Goal: Task Accomplishment & Management: Manage account settings

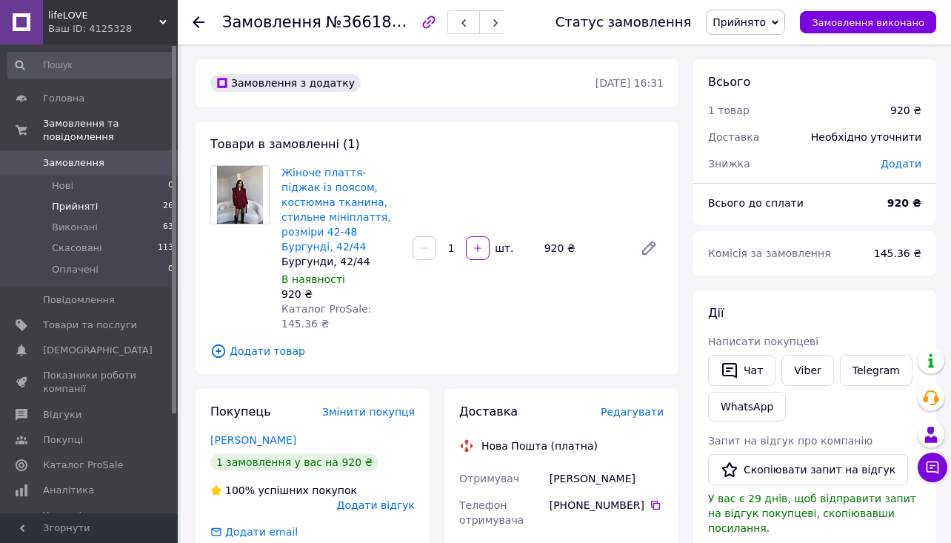
click at [162, 198] on li "Прийняті 26" at bounding box center [91, 206] width 182 height 21
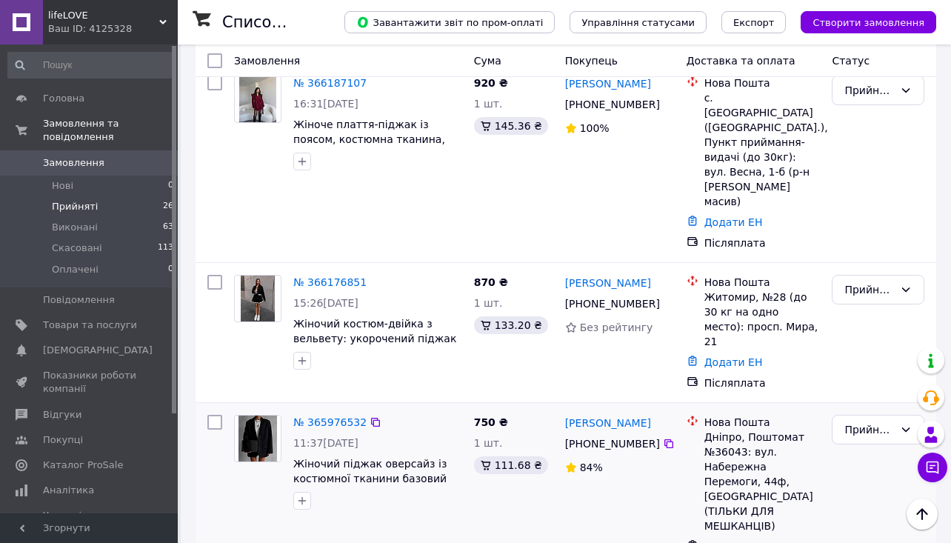
scroll to position [710, 0]
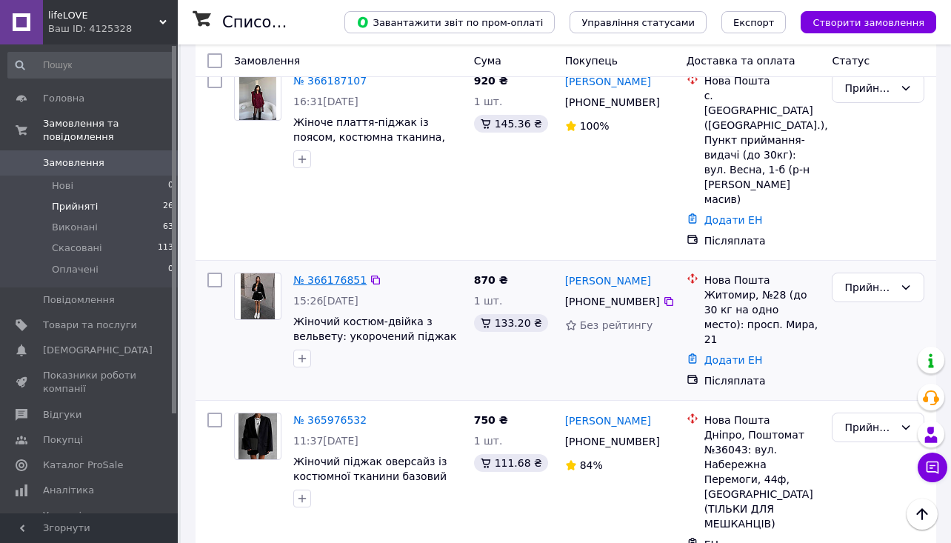
click at [328, 274] on link "№ 366176851" at bounding box center [329, 280] width 73 height 12
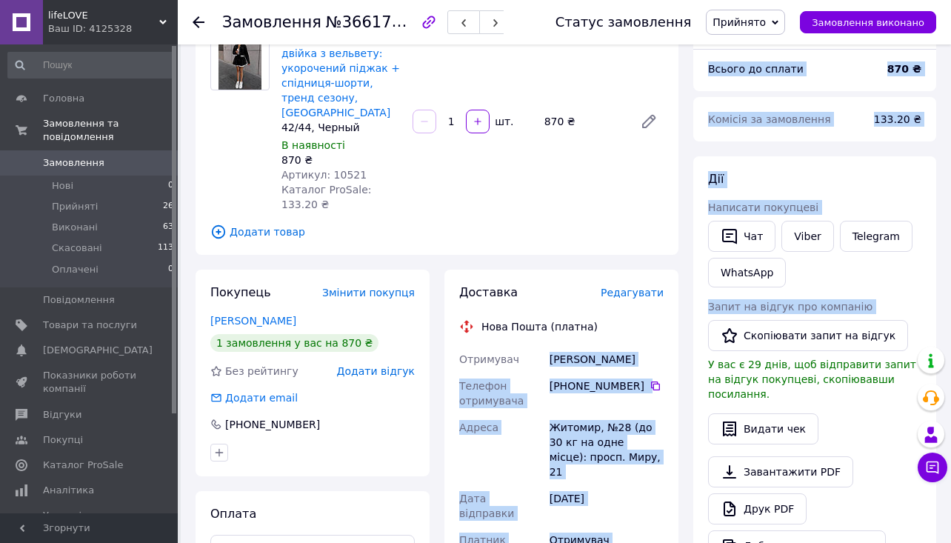
drag, startPoint x: 550, startPoint y: 342, endPoint x: 687, endPoint y: 342, distance: 137.0
click at [688, 342] on div "Замовлення з додатку [DATE] 15:26 Товари в замовленні (1) Жіночий костюм-двійка…" at bounding box center [565, 477] width 755 height 1105
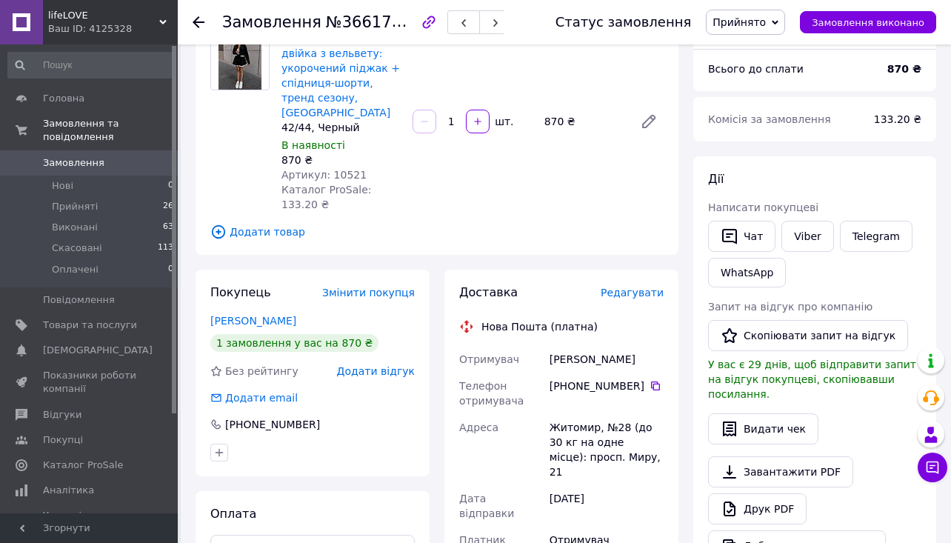
drag, startPoint x: 548, startPoint y: 341, endPoint x: 659, endPoint y: 348, distance: 111.3
click at [659, 348] on div "[PERSON_NAME]" at bounding box center [606, 359] width 120 height 27
copy div "[PERSON_NAME]"
click at [654, 380] on icon at bounding box center [655, 386] width 12 height 12
drag, startPoint x: 551, startPoint y: 410, endPoint x: 635, endPoint y: 448, distance: 92.5
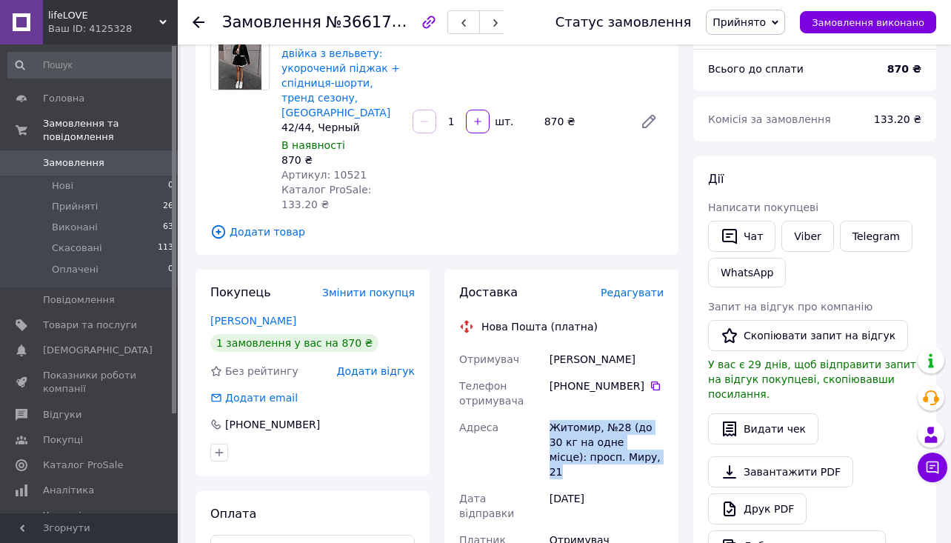
click at [635, 448] on div "Житомир, №28 (до 30 кг на одне місце): просп. Миру, 21" at bounding box center [606, 449] width 120 height 71
copy div "Житомир, №28 (до 30 кг на одне місце): просп. Миру, 21"
click at [198, 22] on use at bounding box center [199, 22] width 12 height 12
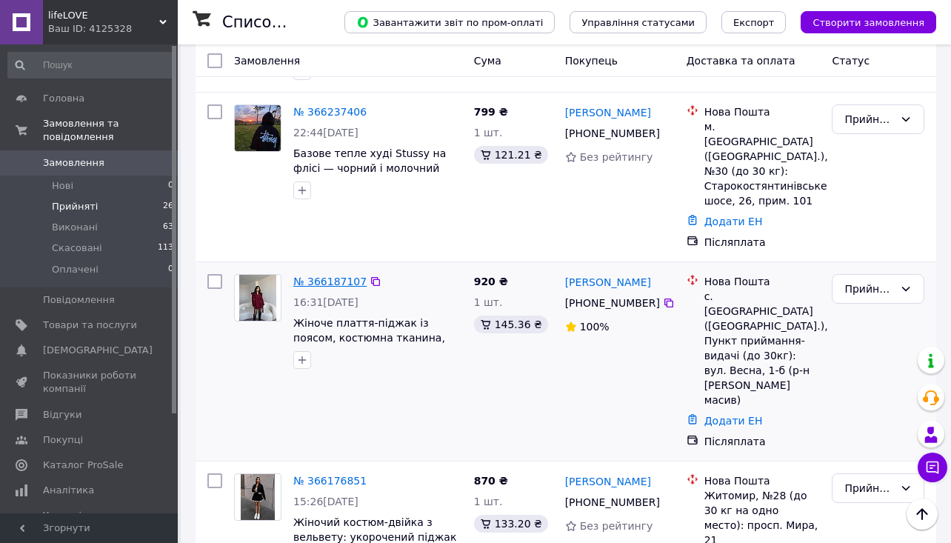
click at [346, 275] on link "№ 366187107" at bounding box center [329, 281] width 73 height 12
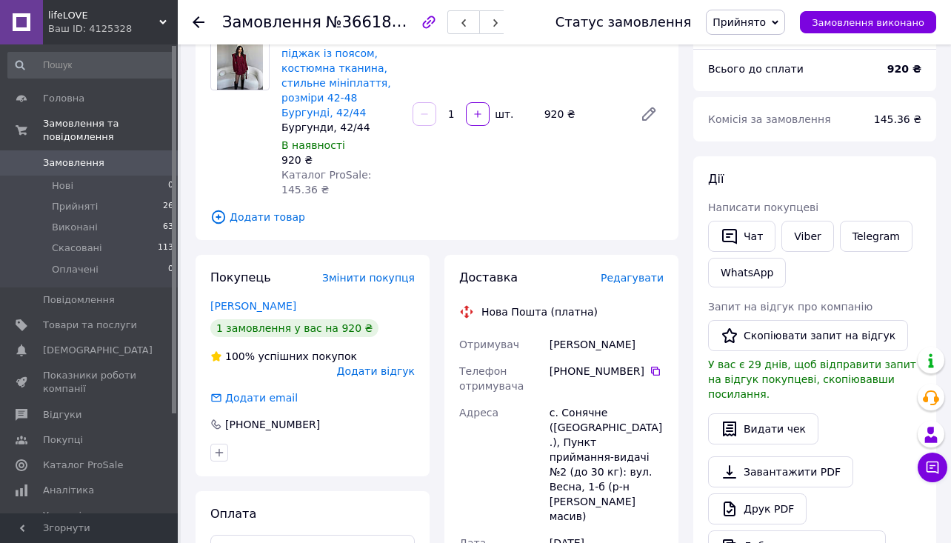
drag, startPoint x: 548, startPoint y: 324, endPoint x: 601, endPoint y: 343, distance: 56.7
click at [601, 343] on div "[PERSON_NAME]" at bounding box center [606, 344] width 120 height 27
copy div "[PERSON_NAME]"
click at [655, 370] on icon at bounding box center [655, 371] width 12 height 12
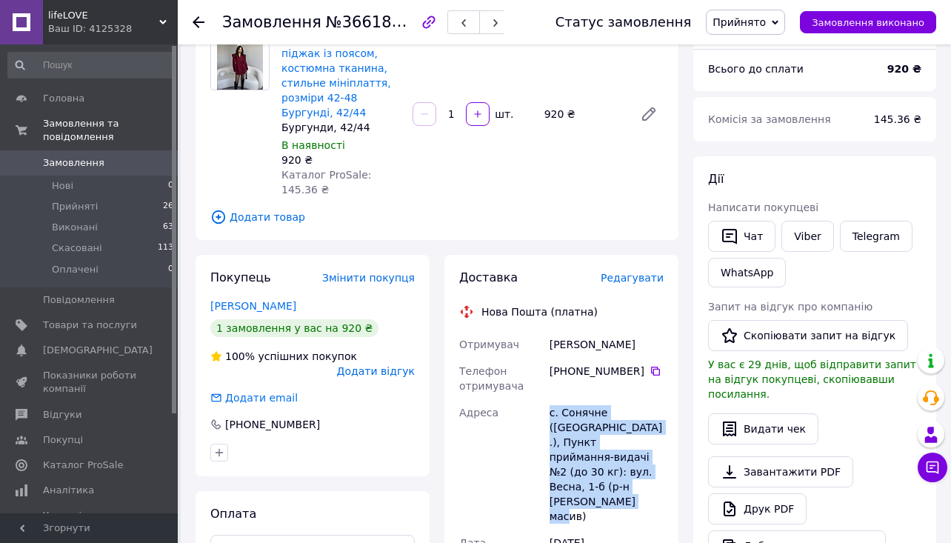
drag, startPoint x: 546, startPoint y: 409, endPoint x: 657, endPoint y: 488, distance: 136.0
click at [657, 488] on div "с. Сонячне ([GEOGRAPHIC_DATA].), Пункт приймання-видачі №2 (до 30 кг): вул. Вес…" at bounding box center [606, 464] width 120 height 130
copy div "с. Сонячне ([GEOGRAPHIC_DATA].), Пункт приймання-видачі №2 (до 30 кг): вул. Вес…"
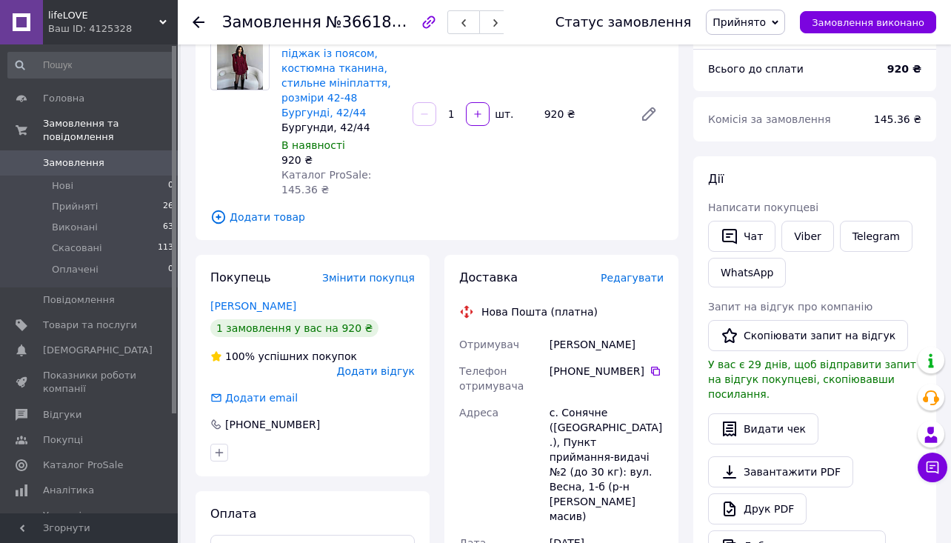
click at [195, 16] on div at bounding box center [199, 22] width 12 height 15
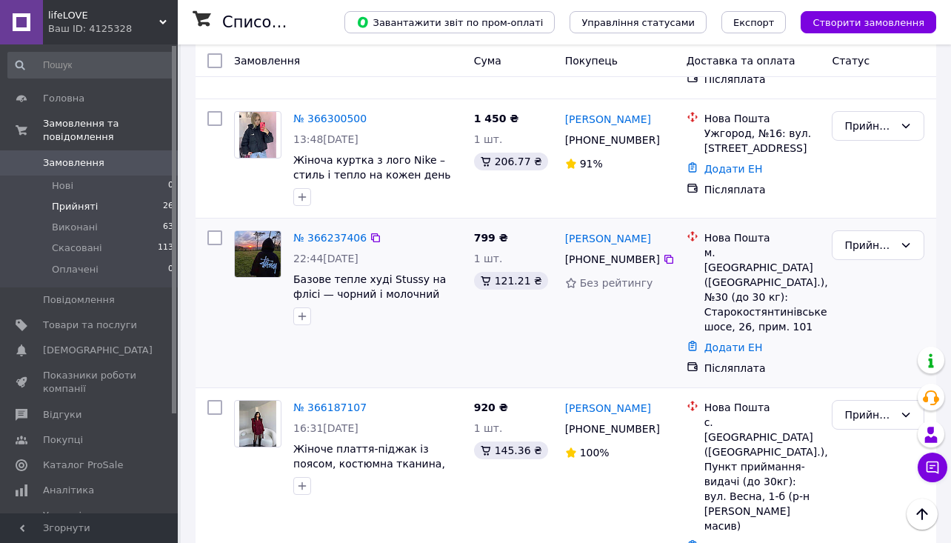
scroll to position [404, 0]
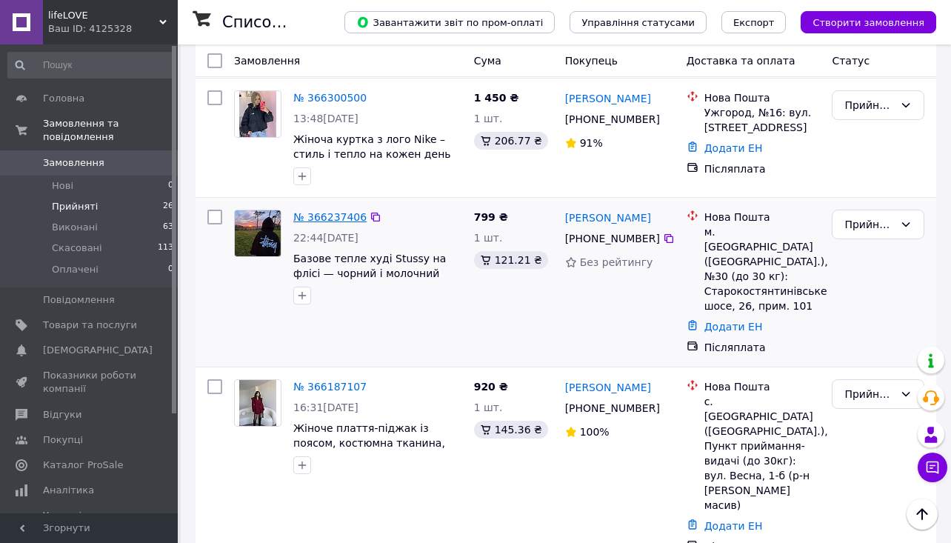
click at [341, 211] on link "№ 366237406" at bounding box center [329, 217] width 73 height 12
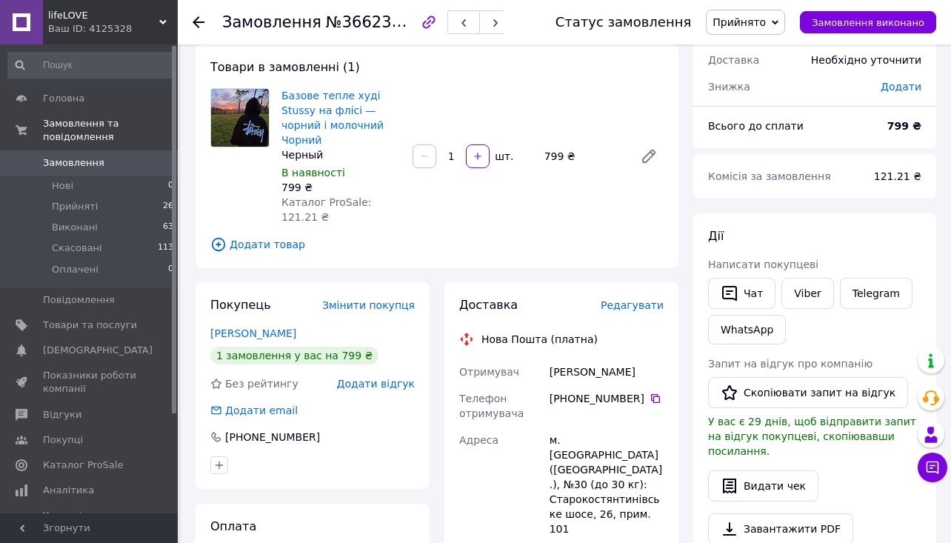
scroll to position [69, 0]
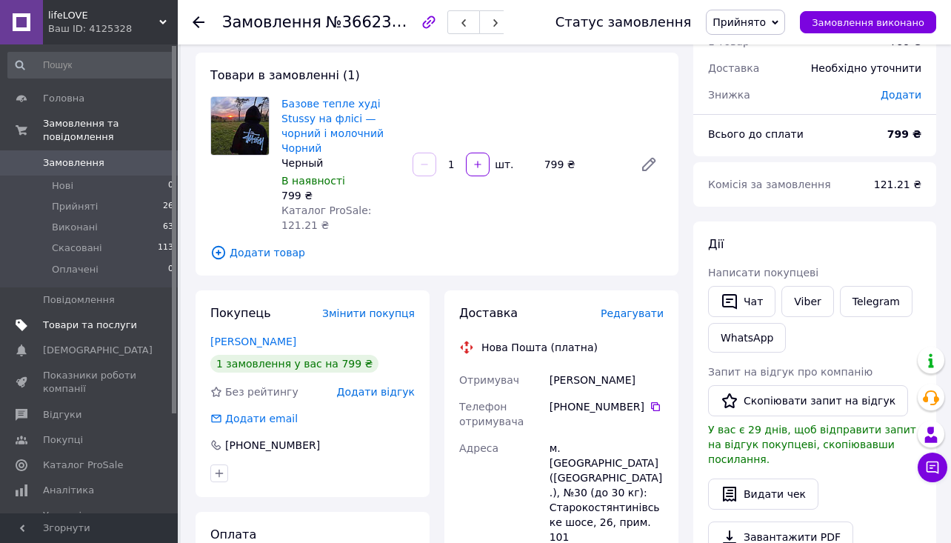
click at [129, 318] on span "Товари та послуги" at bounding box center [90, 324] width 94 height 13
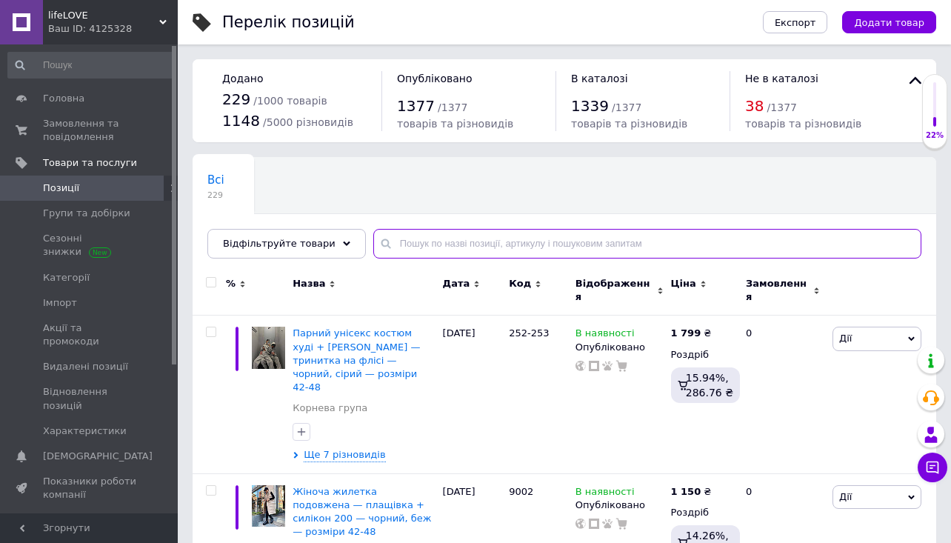
click at [546, 242] on input "text" at bounding box center [647, 244] width 548 height 30
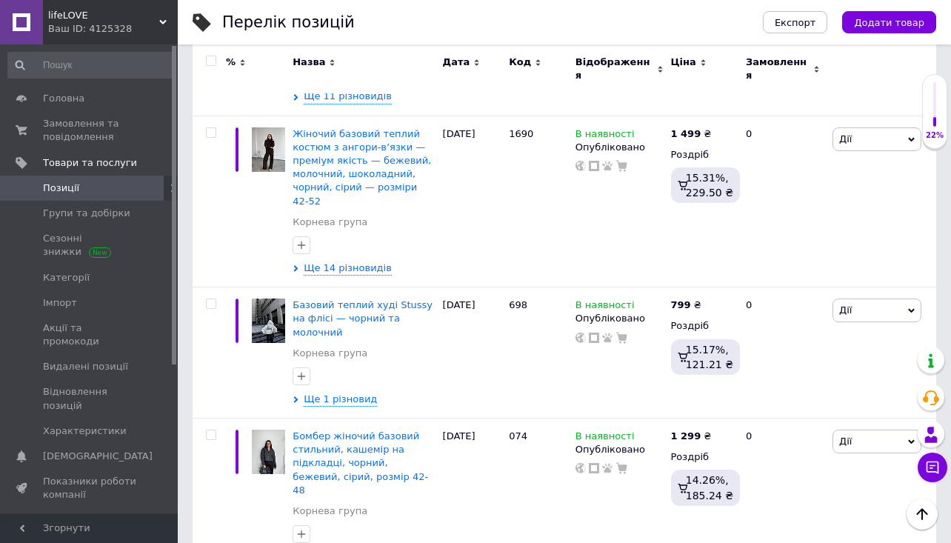
scroll to position [866, 0]
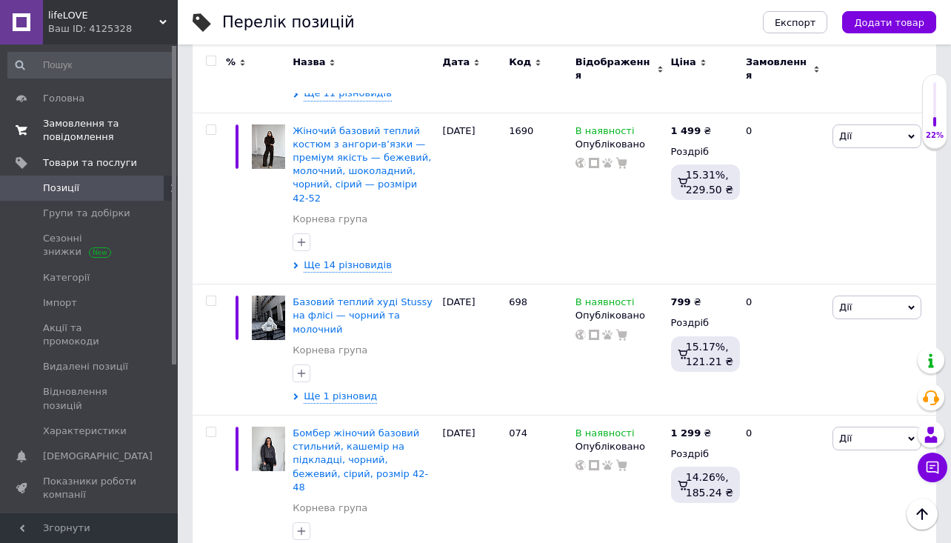
type input "базове"
click at [133, 138] on span "Замовлення та повідомлення" at bounding box center [90, 130] width 94 height 27
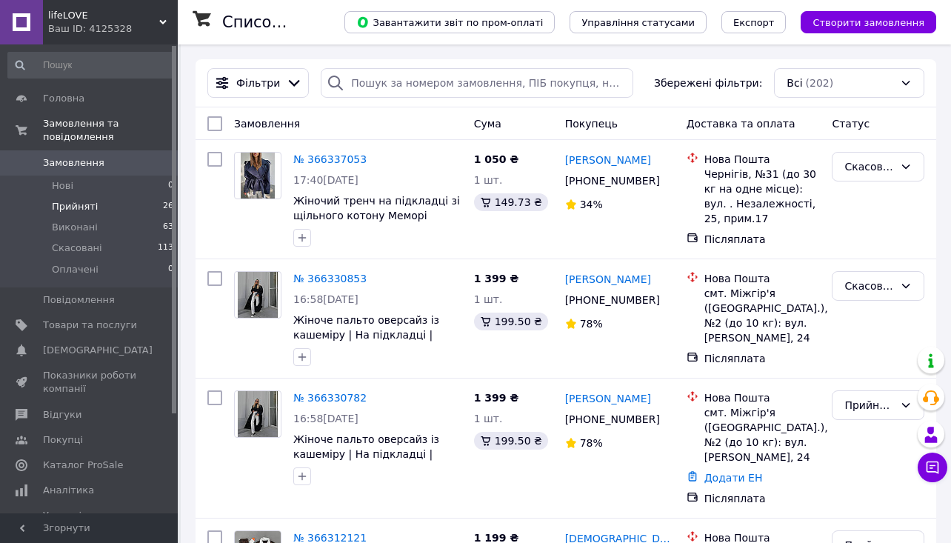
click at [150, 209] on li "Прийняті 26" at bounding box center [91, 206] width 182 height 21
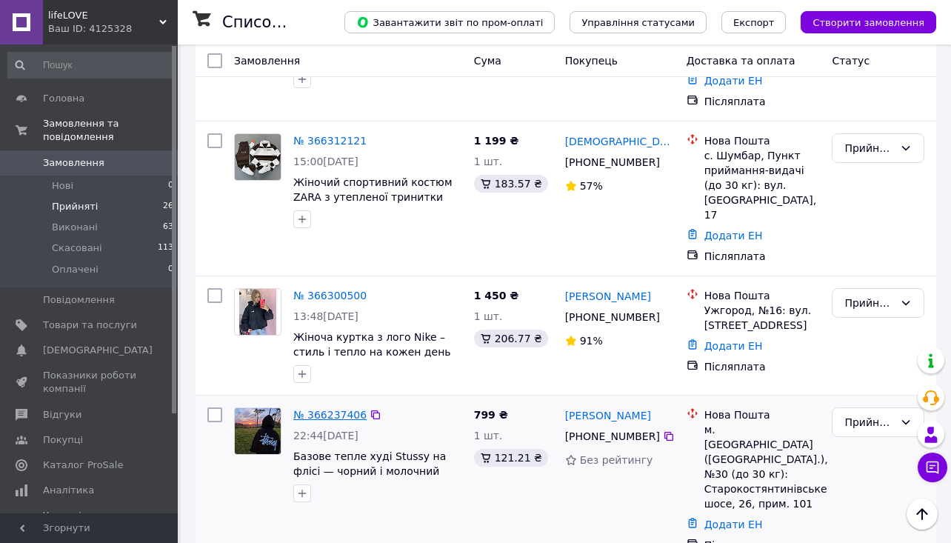
click at [340, 409] on link "№ 366237406" at bounding box center [329, 415] width 73 height 12
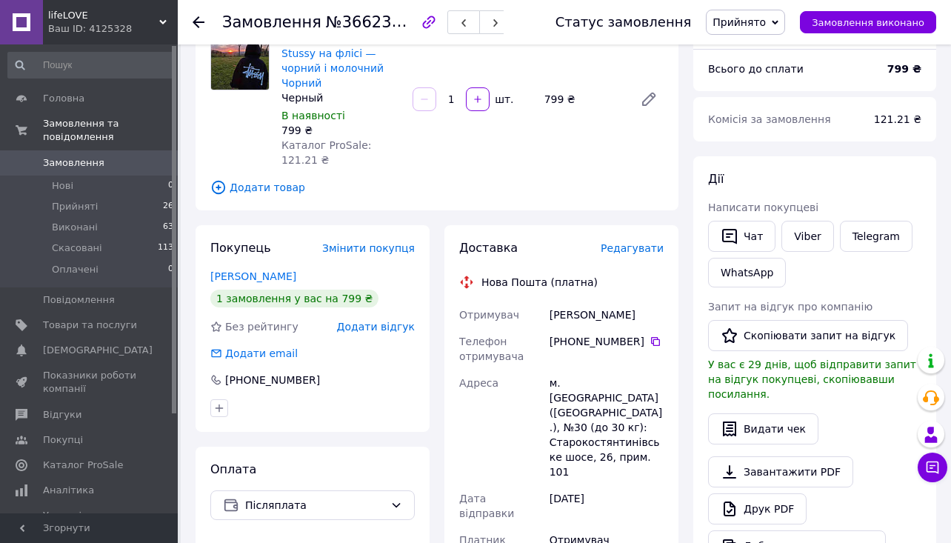
drag, startPoint x: 550, startPoint y: 312, endPoint x: 641, endPoint y: 312, distance: 91.1
click at [642, 312] on div "[PERSON_NAME]" at bounding box center [606, 314] width 120 height 27
copy div "[PERSON_NAME]"
click at [657, 341] on icon at bounding box center [655, 341] width 12 height 12
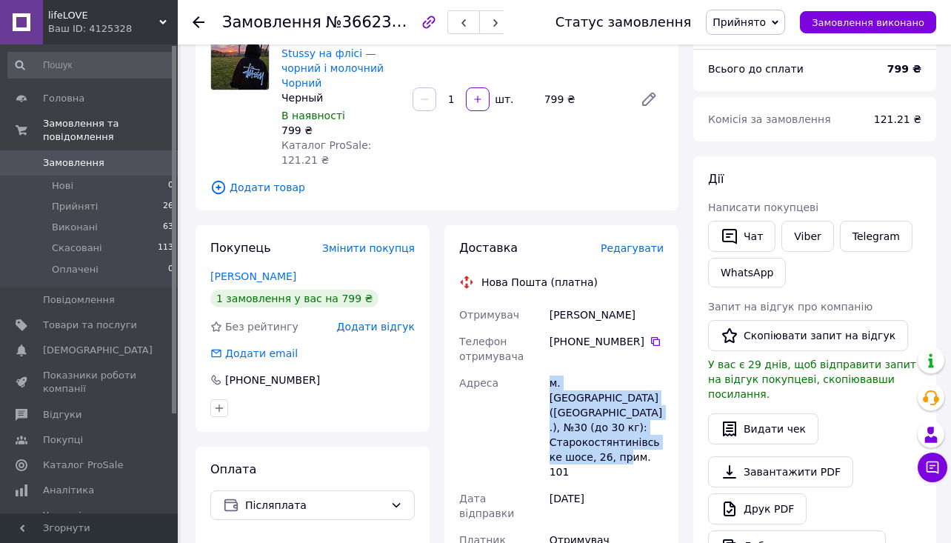
drag, startPoint x: 550, startPoint y: 381, endPoint x: 655, endPoint y: 439, distance: 119.7
click at [655, 439] on div "м. [GEOGRAPHIC_DATA] ([GEOGRAPHIC_DATA].), №30 (до 30 кг): Старокостянтинівське…" at bounding box center [606, 427] width 120 height 116
copy div "м. [GEOGRAPHIC_DATA] ([GEOGRAPHIC_DATA].), №30 (до 30 кг): Старокостянтинівське…"
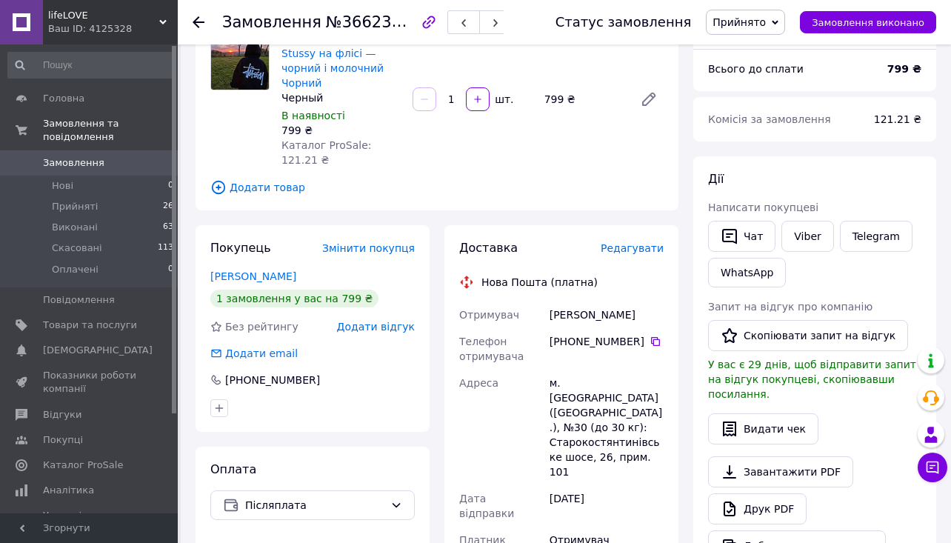
click at [199, 19] on icon at bounding box center [199, 22] width 12 height 12
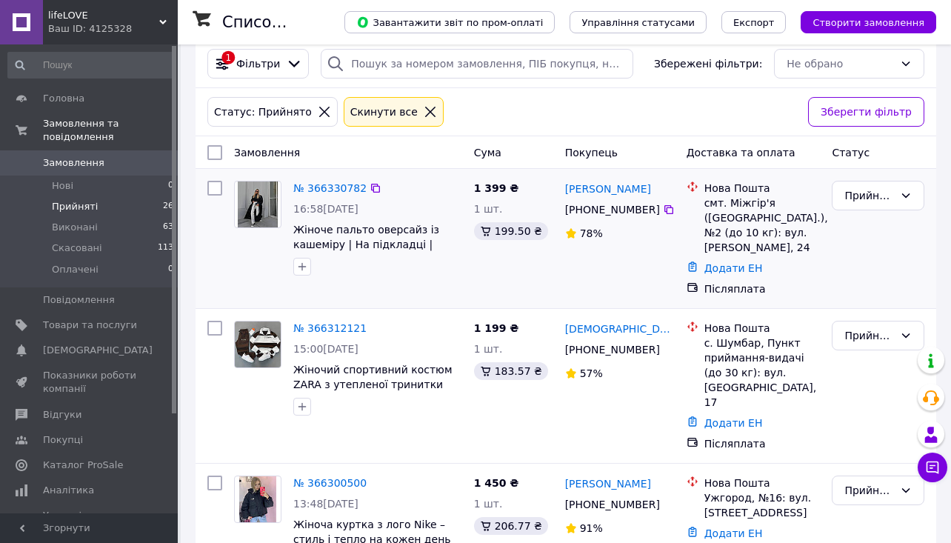
scroll to position [29, 0]
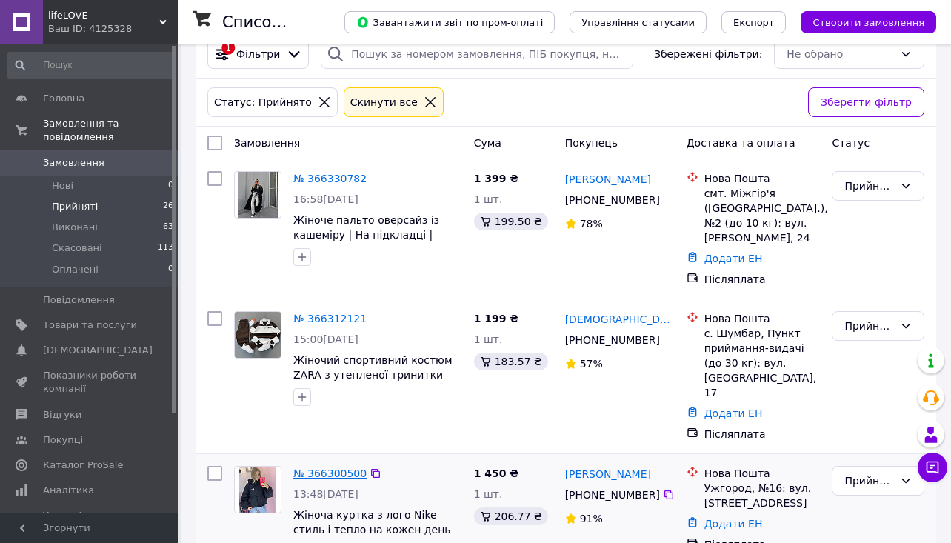
click at [318, 467] on link "№ 366300500" at bounding box center [329, 473] width 73 height 12
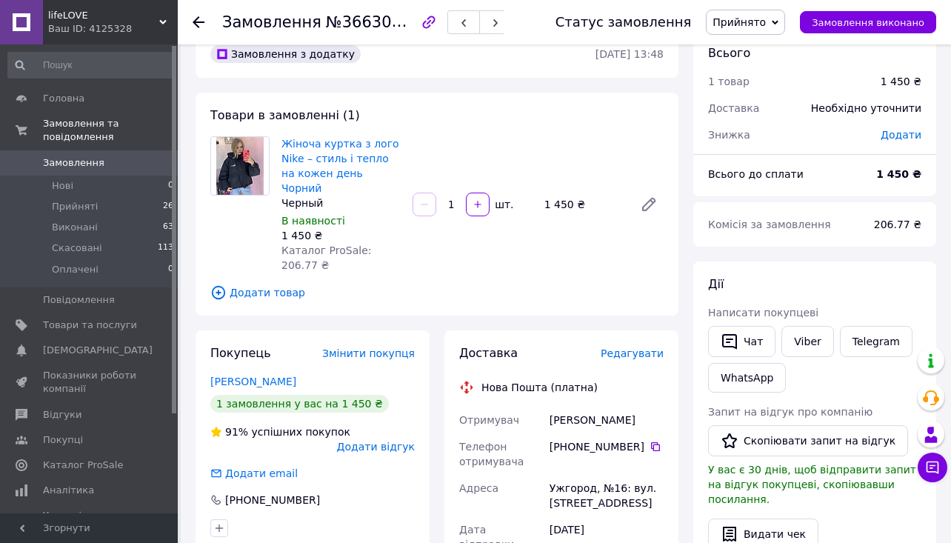
drag, startPoint x: 548, startPoint y: 403, endPoint x: 646, endPoint y: 403, distance: 97.7
click at [646, 406] on div "[PERSON_NAME]" at bounding box center [606, 419] width 120 height 27
copy div "[PERSON_NAME]"
click at [655, 441] on icon at bounding box center [655, 447] width 12 height 12
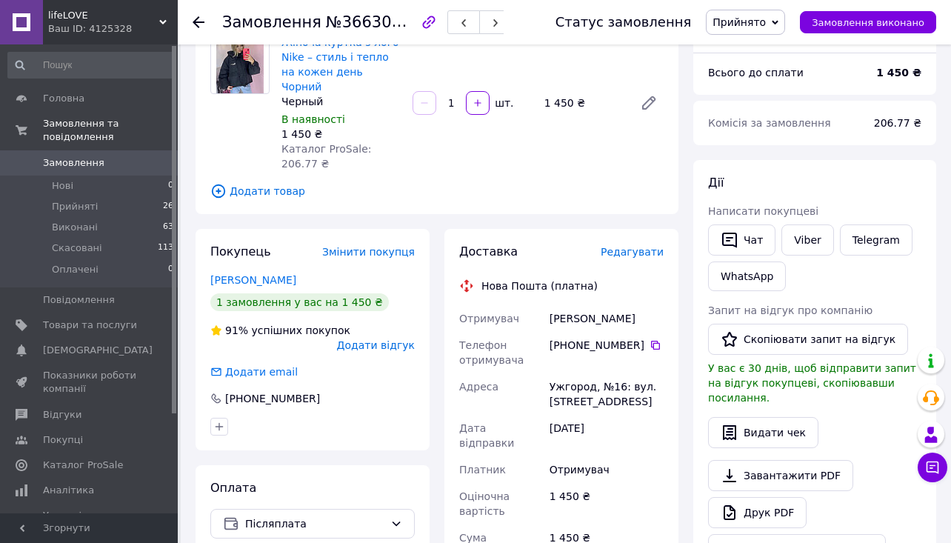
scroll to position [161, 0]
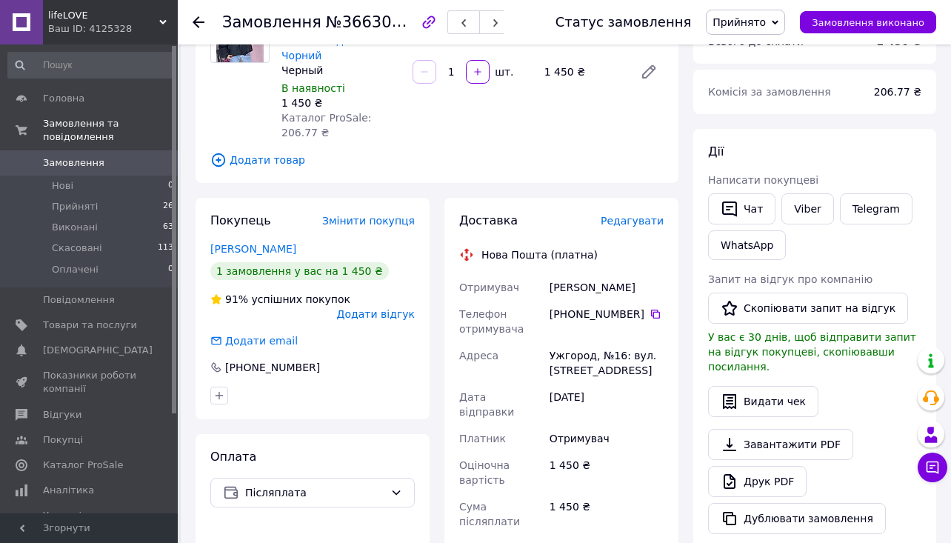
drag, startPoint x: 547, startPoint y: 332, endPoint x: 576, endPoint y: 363, distance: 41.9
click at [576, 363] on div "Ужгород, №16: вул. [STREET_ADDRESS]" at bounding box center [606, 362] width 120 height 41
copy div "Ужгород, №16: вул. [STREET_ADDRESS]"
click at [198, 20] on icon at bounding box center [199, 22] width 12 height 12
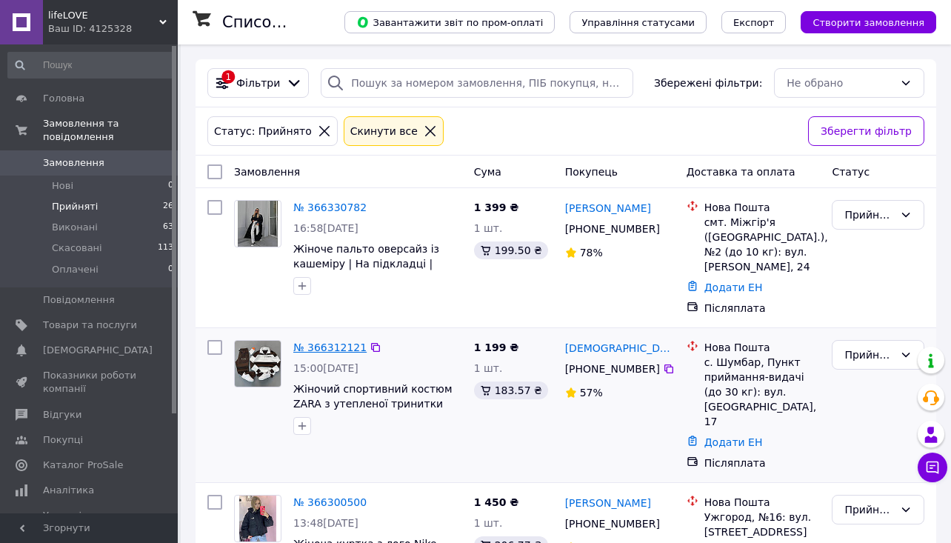
click at [329, 342] on link "№ 366312121" at bounding box center [329, 347] width 73 height 12
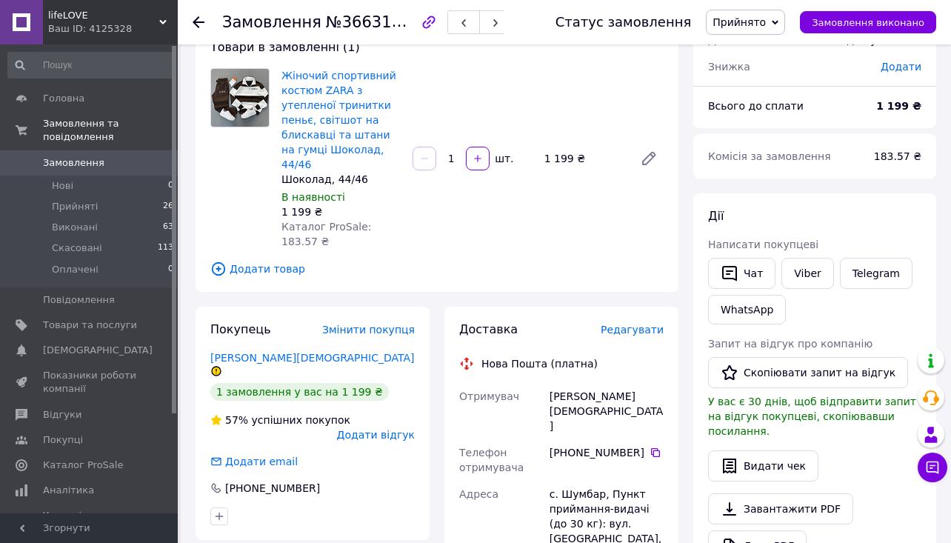
scroll to position [116, 0]
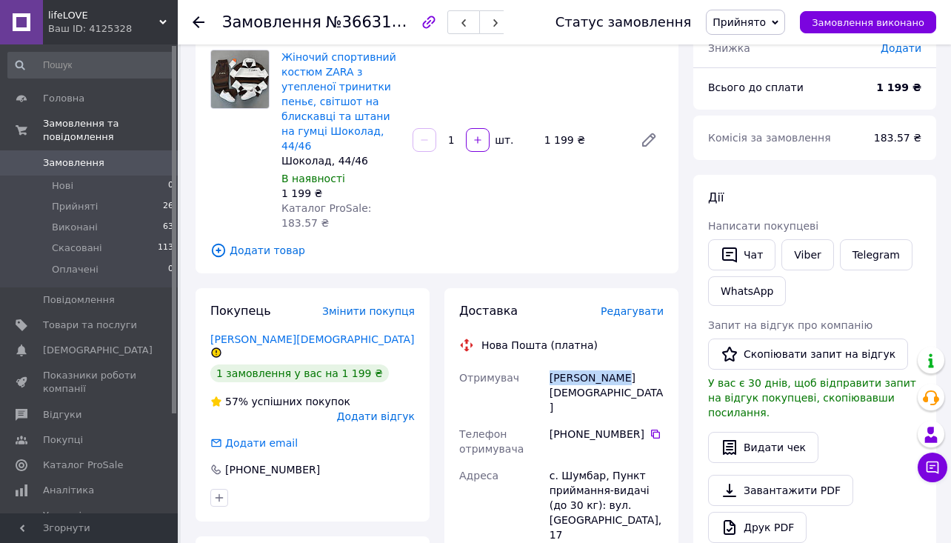
drag, startPoint x: 549, startPoint y: 359, endPoint x: 633, endPoint y: 364, distance: 83.8
click at [633, 364] on div "[PERSON_NAME][DEMOGRAPHIC_DATA]" at bounding box center [606, 392] width 120 height 56
copy div "[PERSON_NAME][DEMOGRAPHIC_DATA]"
click at [657, 428] on icon at bounding box center [655, 434] width 12 height 12
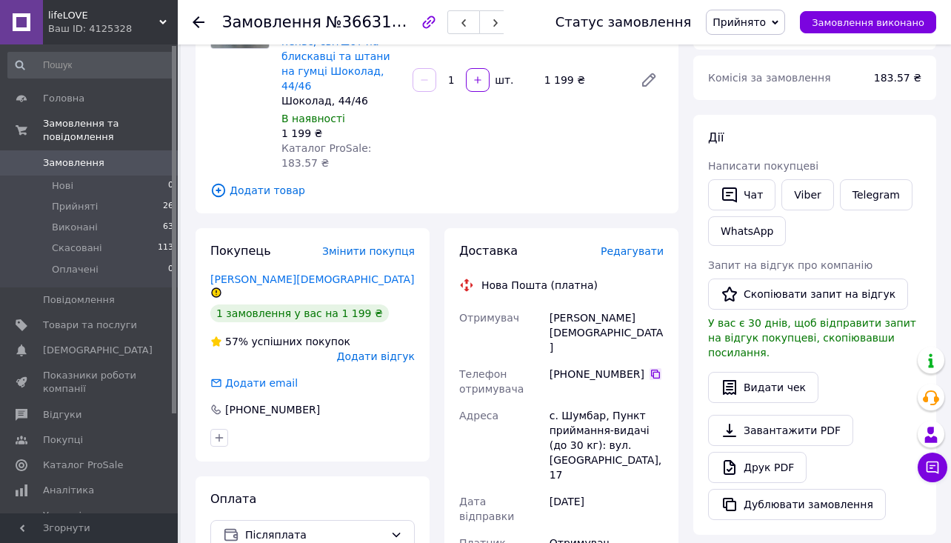
scroll to position [220, 0]
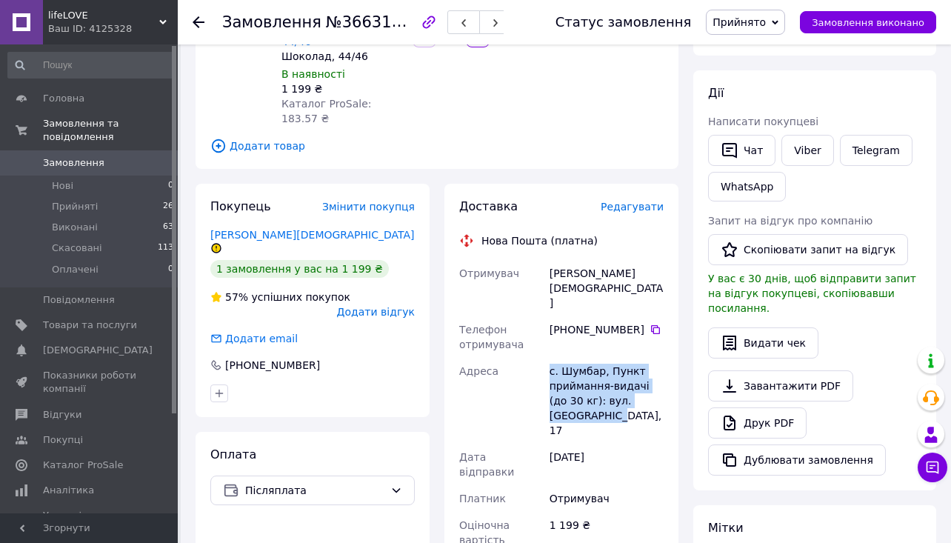
drag, startPoint x: 549, startPoint y: 323, endPoint x: 572, endPoint y: 366, distance: 48.7
click at [572, 367] on div "с. Шумбар, Пункт приймання-видачі (до 30 кг): вул. [GEOGRAPHIC_DATA], 17" at bounding box center [606, 401] width 120 height 86
copy div "с. Шумбар, Пункт приймання-видачі (до 30 кг): вул. [GEOGRAPHIC_DATA], 17"
click at [197, 20] on icon at bounding box center [199, 22] width 12 height 12
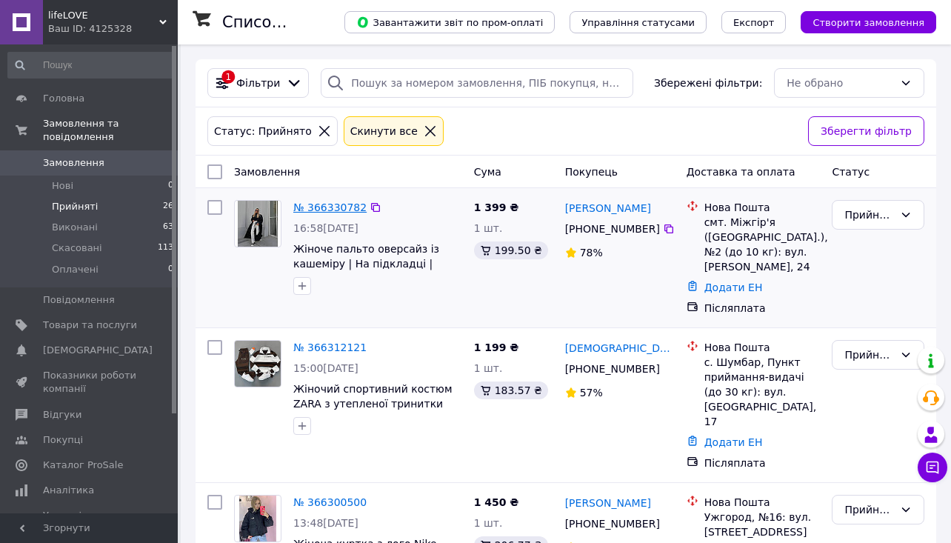
click at [345, 204] on link "№ 366330782" at bounding box center [329, 207] width 73 height 12
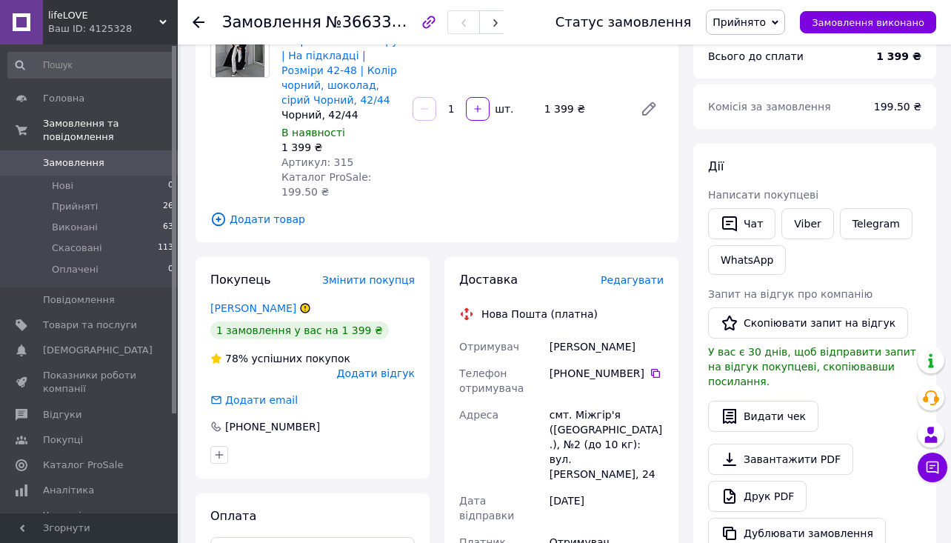
scroll to position [164, 0]
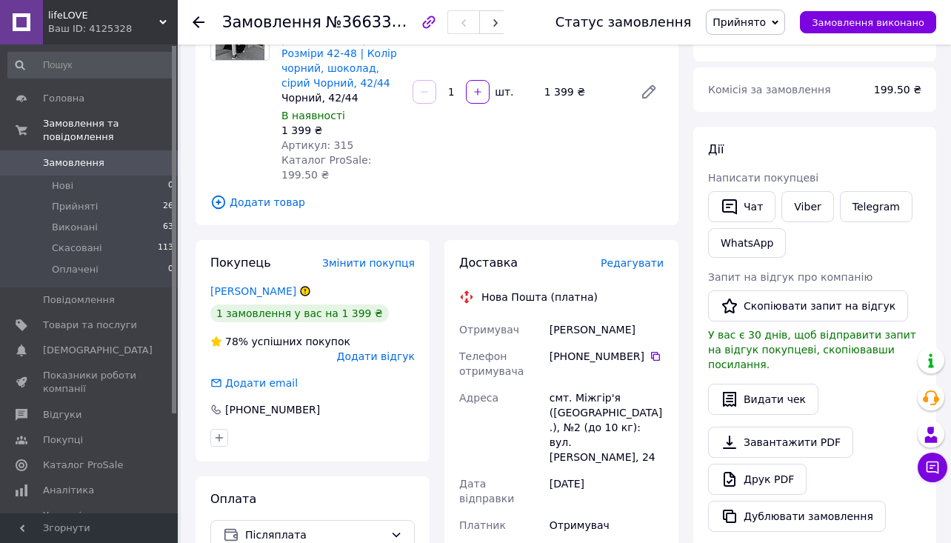
drag, startPoint x: 552, startPoint y: 327, endPoint x: 630, endPoint y: 330, distance: 78.6
click at [631, 330] on div "[PERSON_NAME]" at bounding box center [606, 329] width 120 height 27
click at [653, 353] on icon at bounding box center [655, 356] width 9 height 9
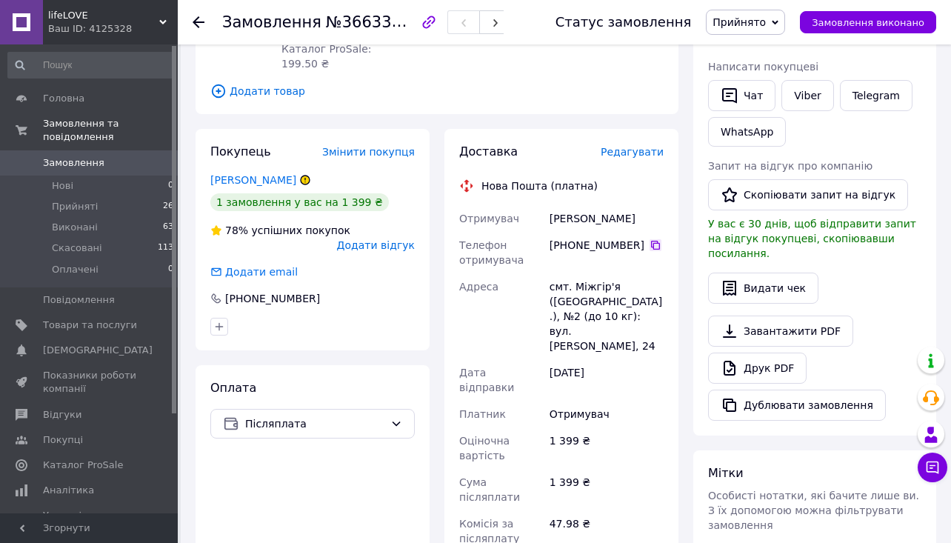
scroll to position [293, 0]
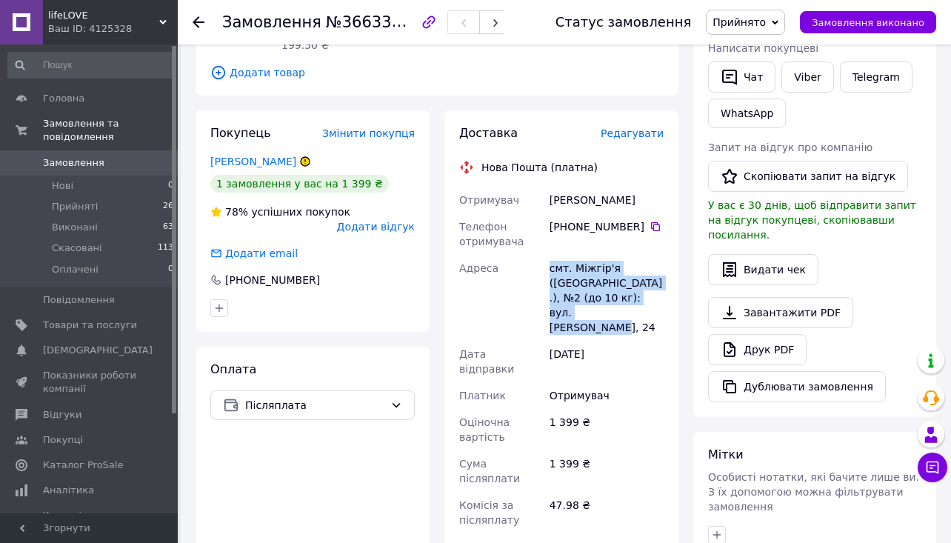
drag, startPoint x: 546, startPoint y: 263, endPoint x: 627, endPoint y: 309, distance: 93.5
click at [627, 309] on div "смт. Міжгір'я ([GEOGRAPHIC_DATA].), №2 (до 10 кг): вул. [PERSON_NAME], 24" at bounding box center [606, 298] width 120 height 86
